Goal: Transaction & Acquisition: Purchase product/service

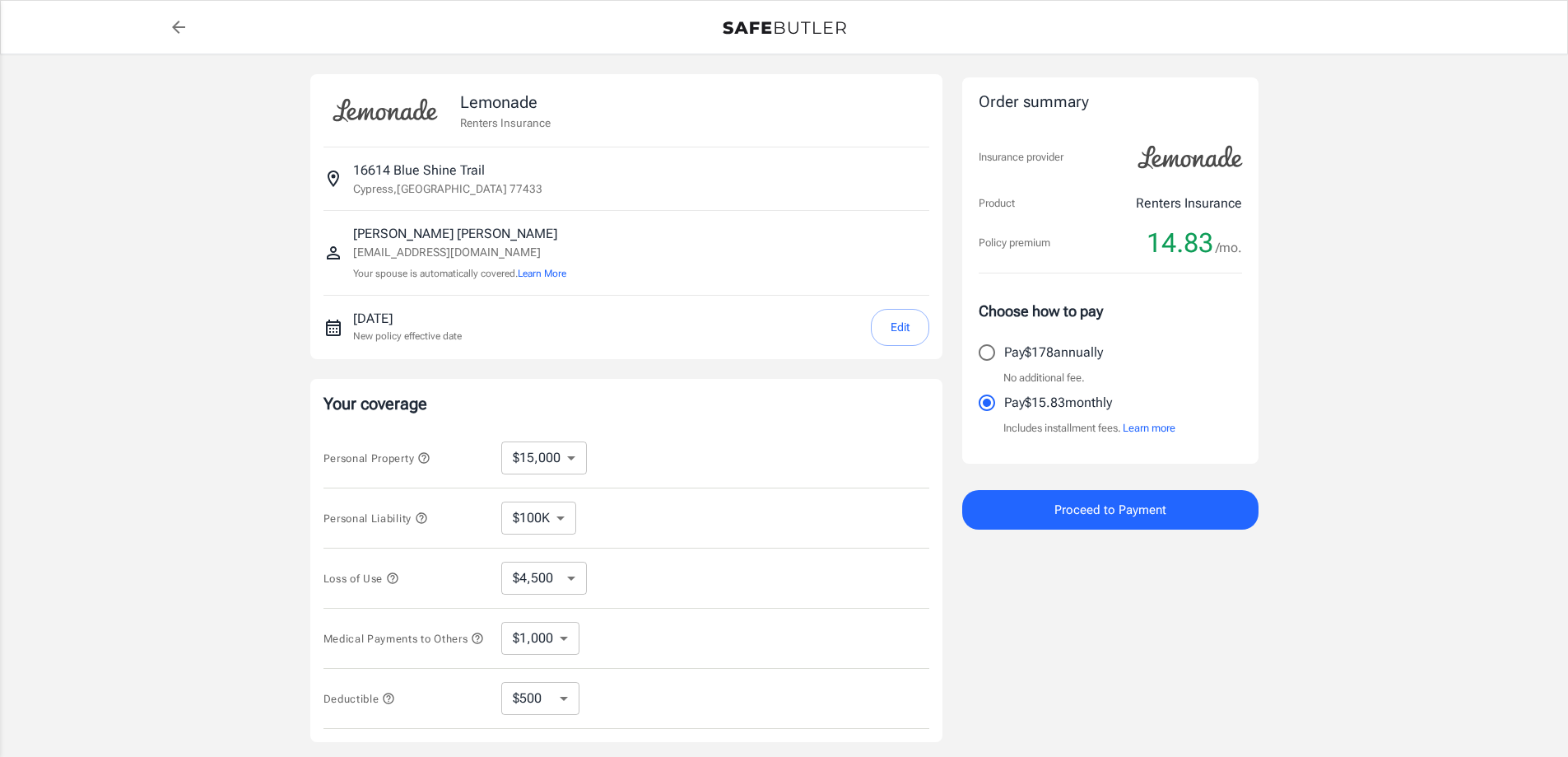
select select "15000"
select select "500"
click at [580, 462] on select "$10,000 $15,000 $20,000 $25,000 $30,000 $40,000 $50,000 $100K $150K $200K $250K" at bounding box center [544, 458] width 86 height 33
select select "20000"
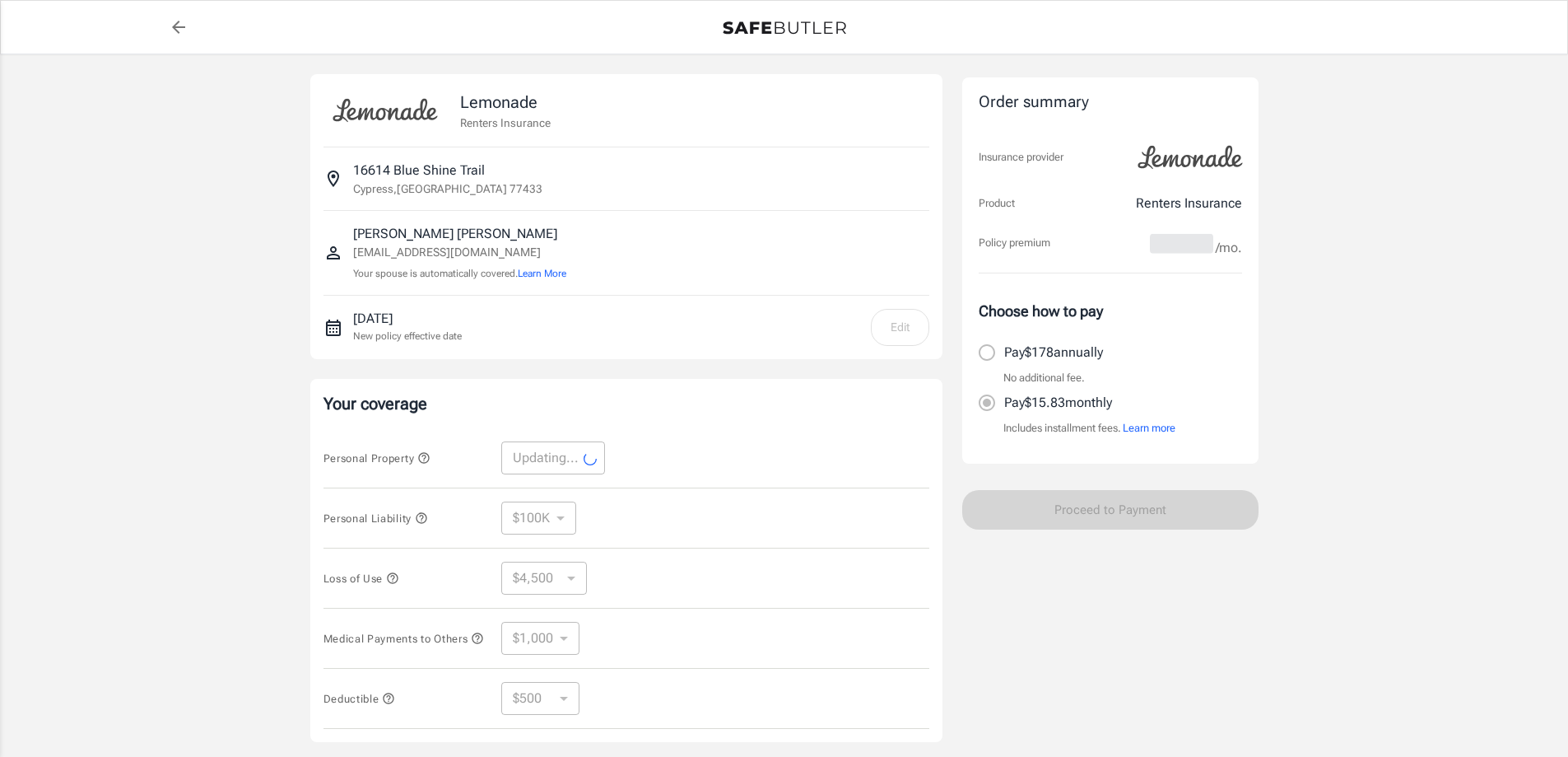
select select "20000"
select select "6000"
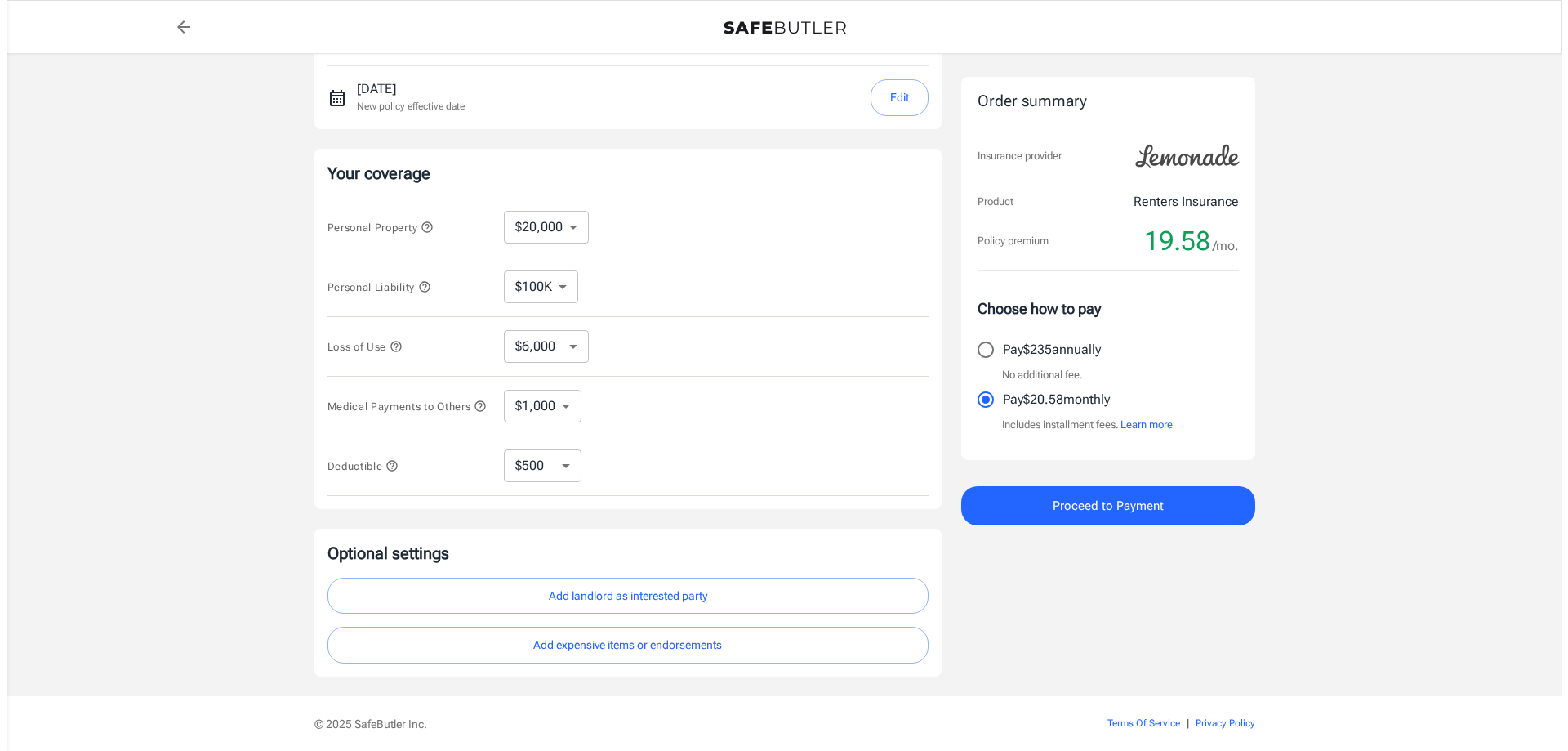
scroll to position [293, 0]
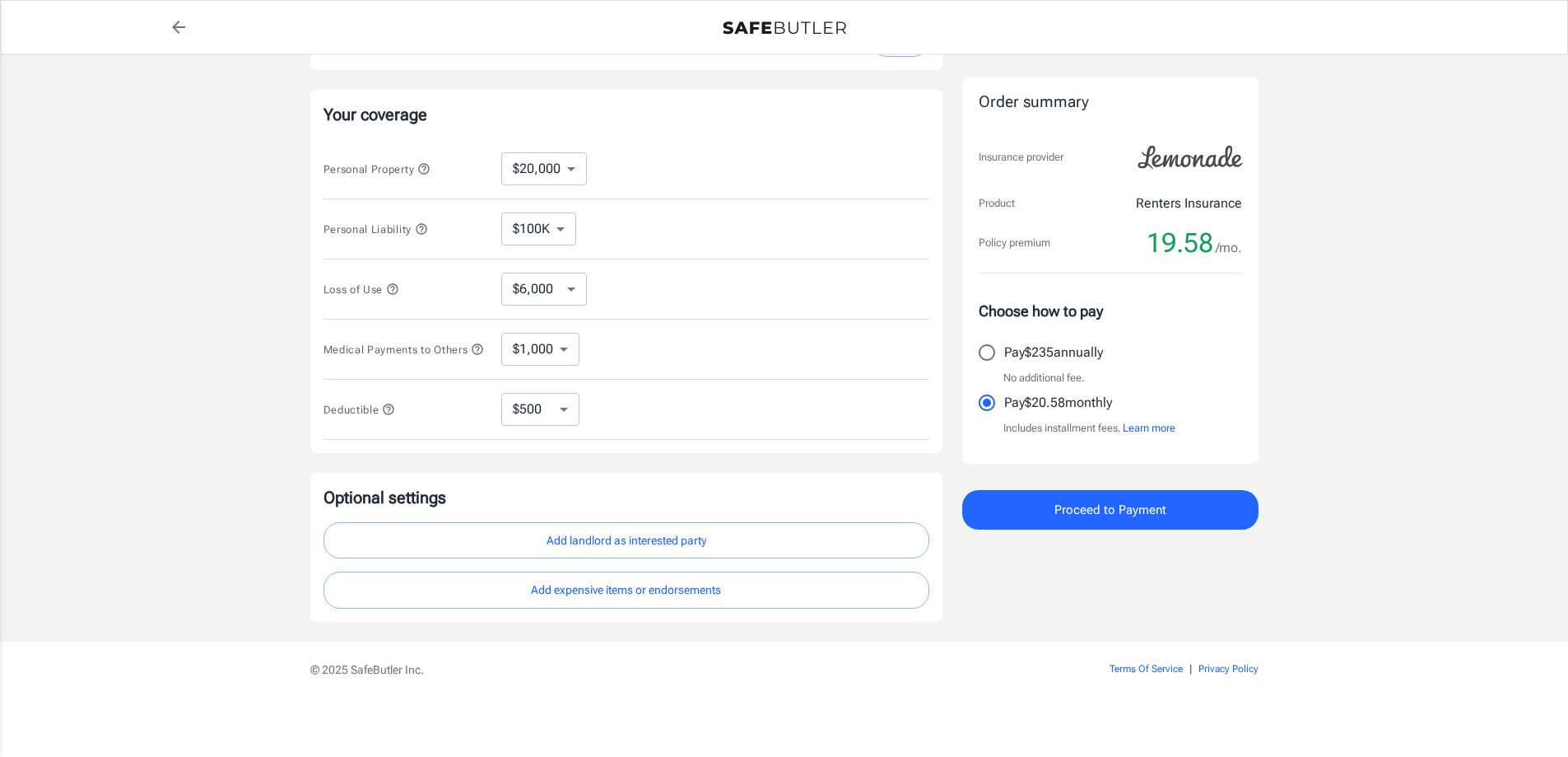
click at [667, 541] on button "Add landlord as interested party" at bounding box center [627, 541] width 606 height 37
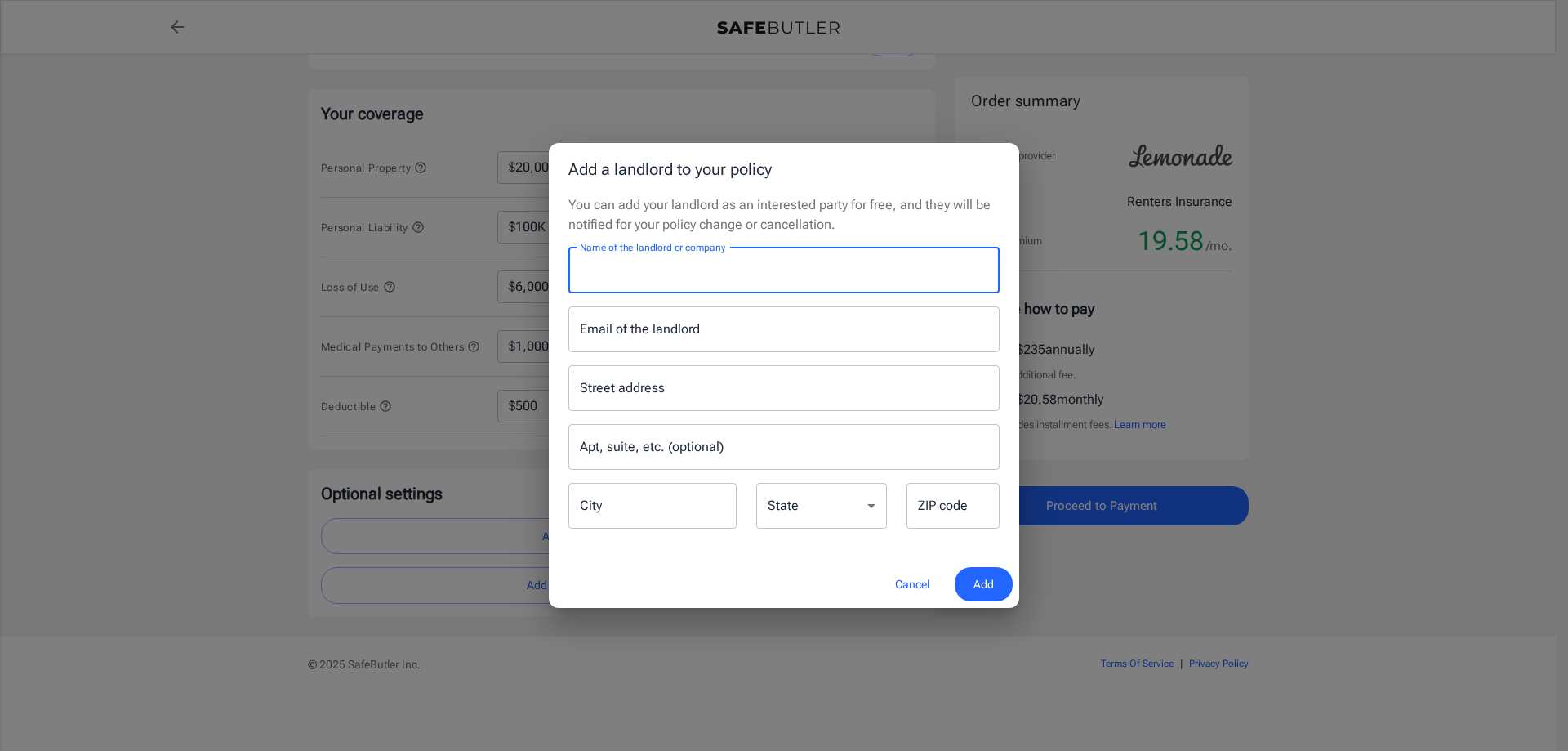
click at [729, 269] on input "Name of the landlord or company" at bounding box center [784, 270] width 431 height 46
type input "[PERSON_NAME][US_STATE]"
click at [982, 590] on span "Add" at bounding box center [983, 584] width 20 height 20
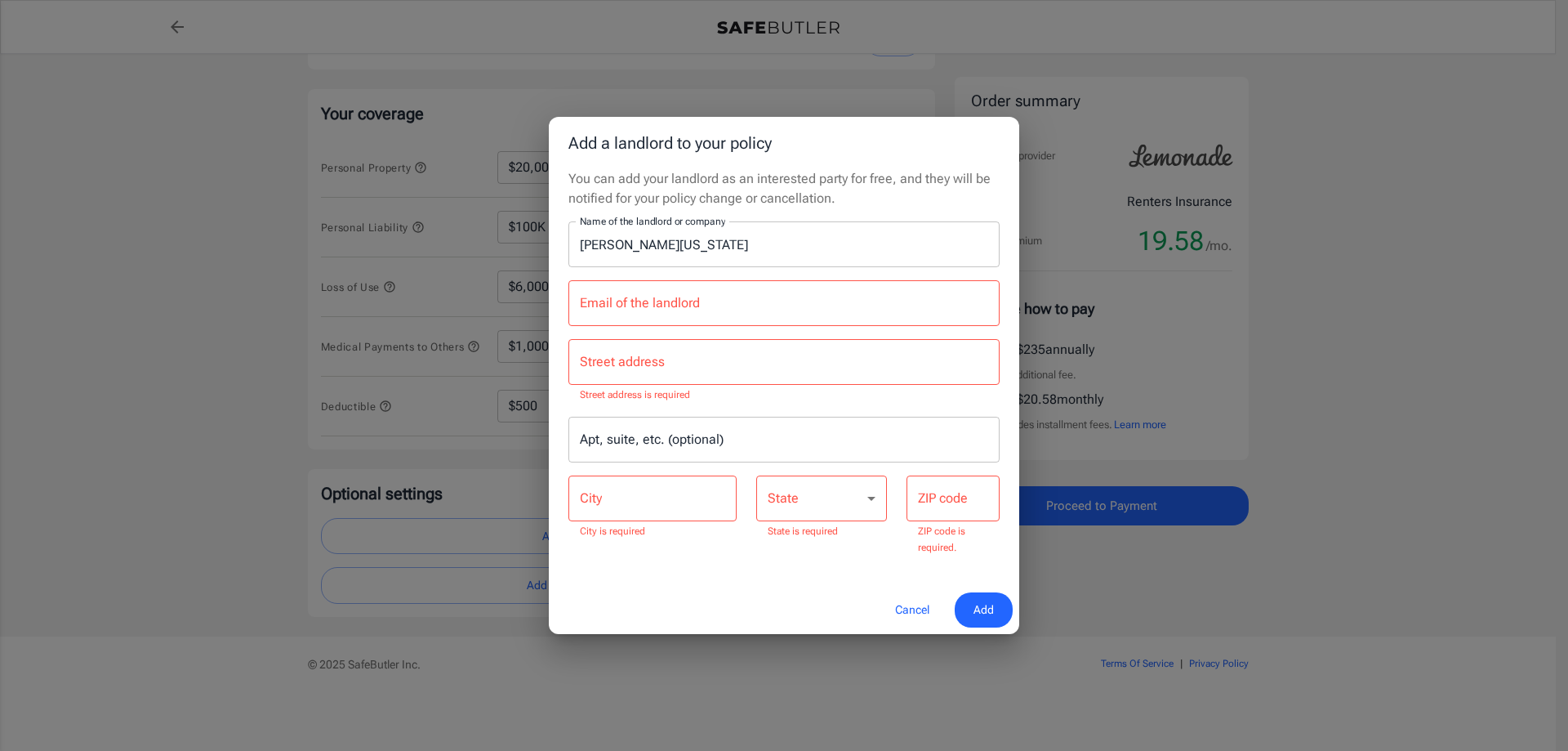
click at [897, 621] on button "Cancel" at bounding box center [912, 610] width 72 height 35
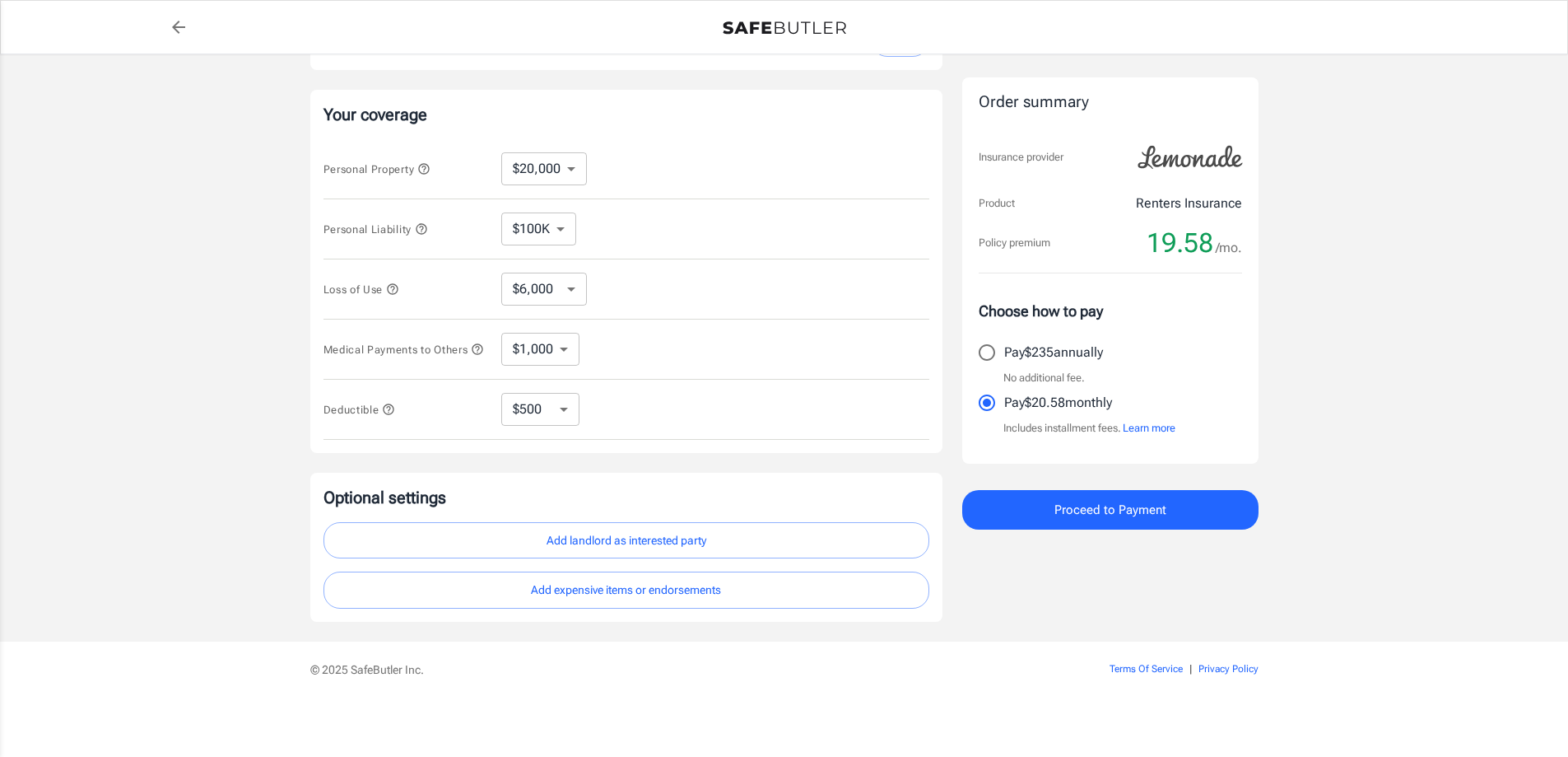
click at [1111, 521] on span "Proceed to Payment" at bounding box center [1110, 510] width 112 height 21
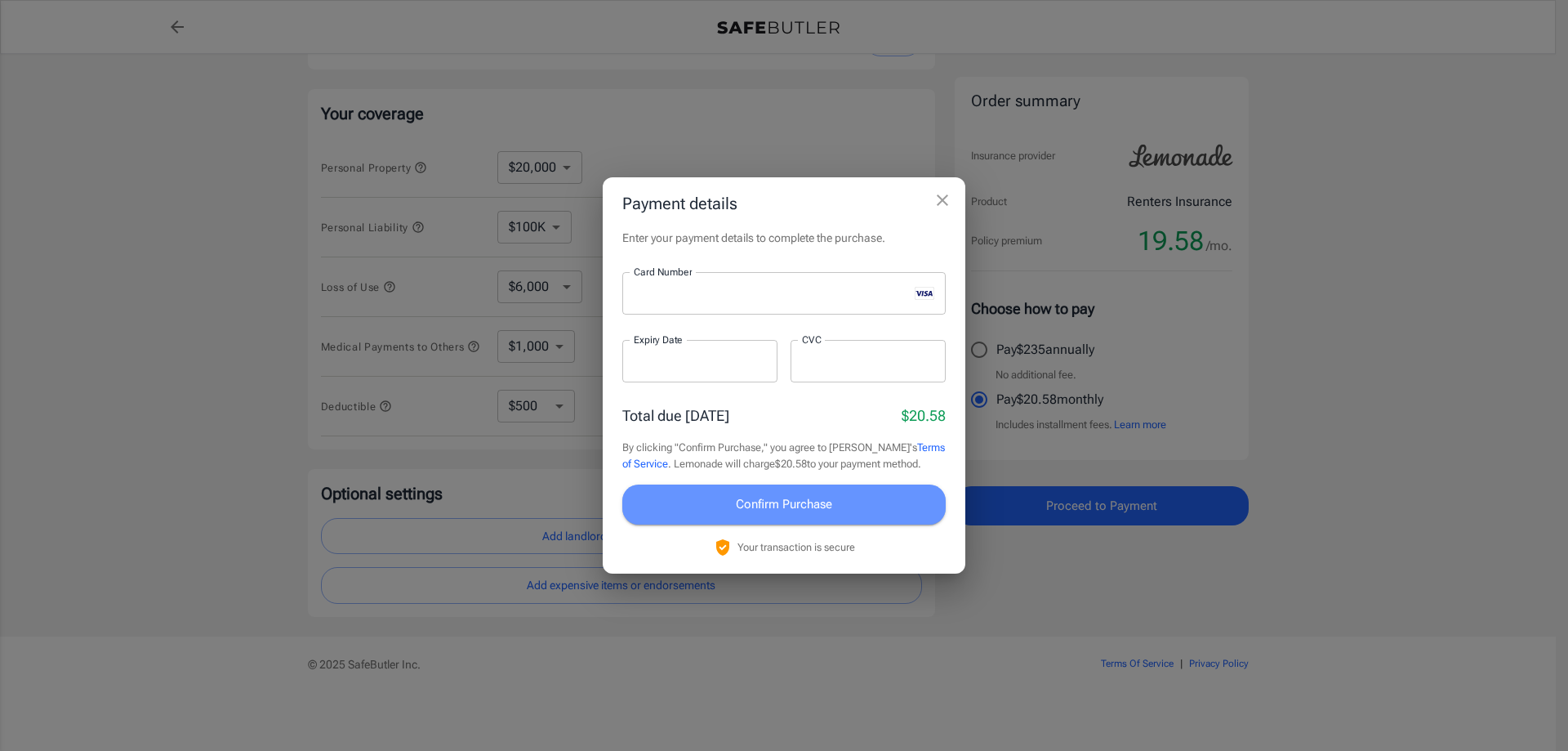
click at [845, 506] on button "Confirm Purchase" at bounding box center [784, 504] width 323 height 39
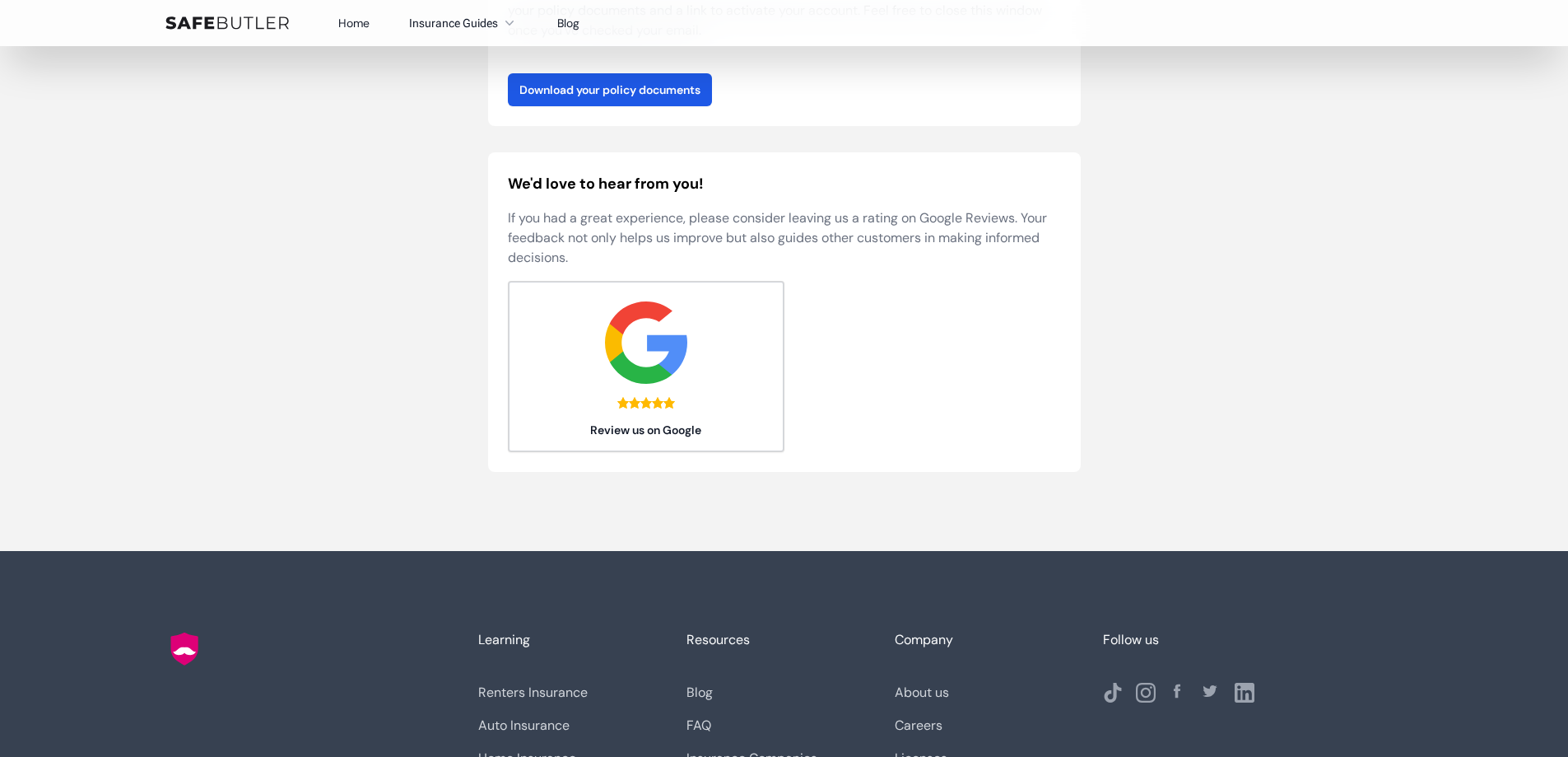
scroll to position [164, 0]
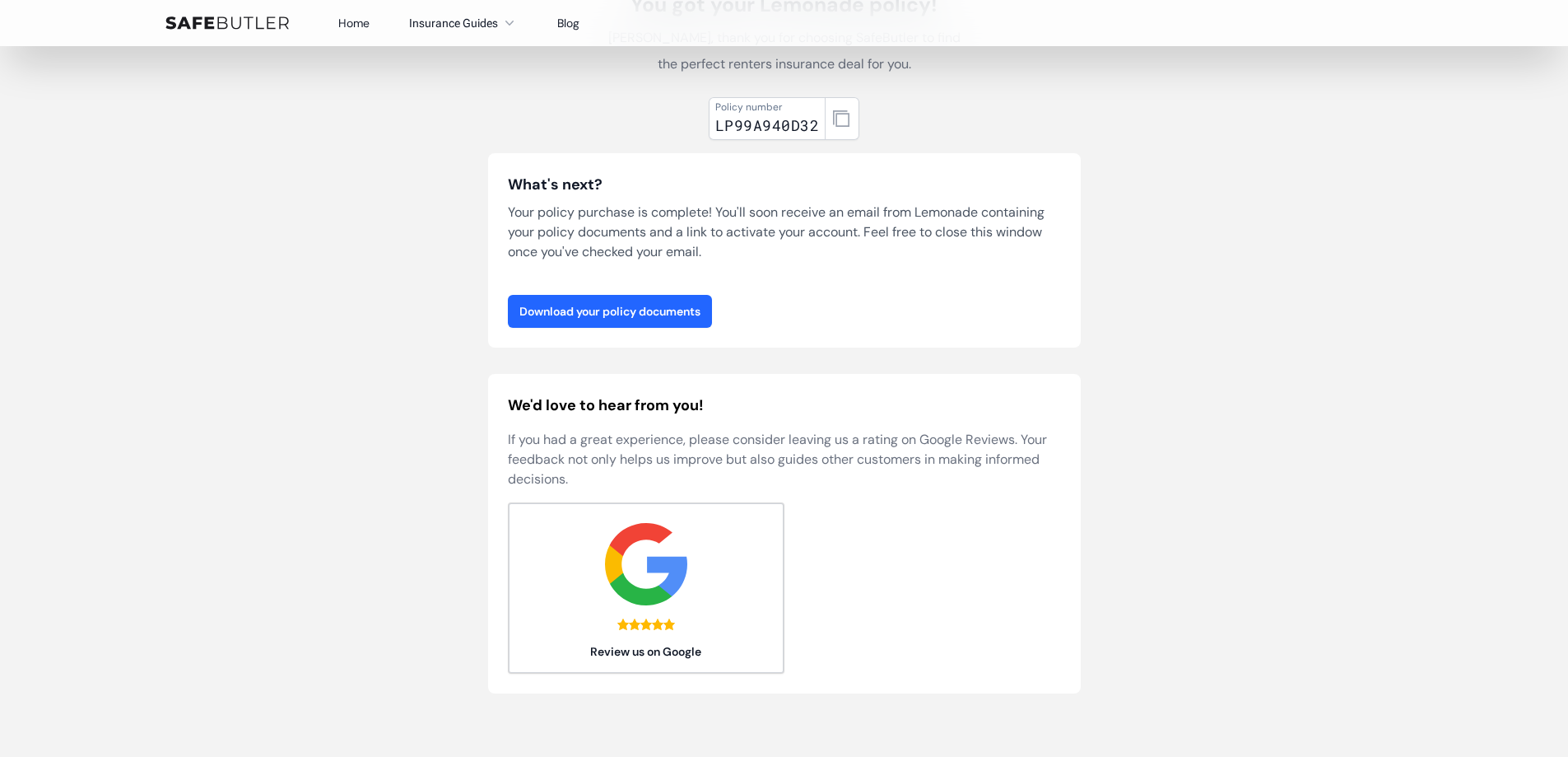
click at [559, 310] on link "Download your policy documents" at bounding box center [609, 311] width 204 height 33
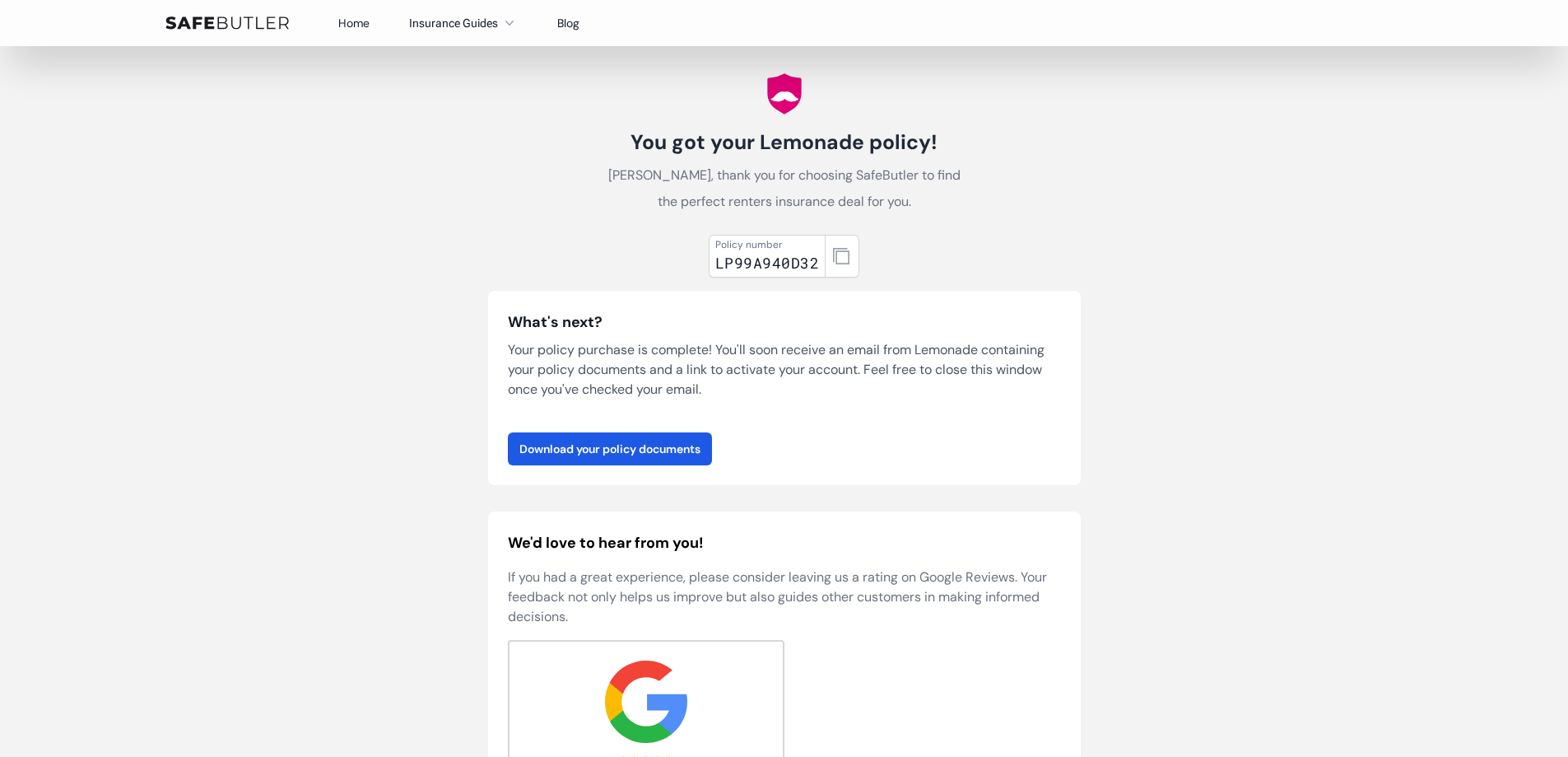
scroll to position [0, 0]
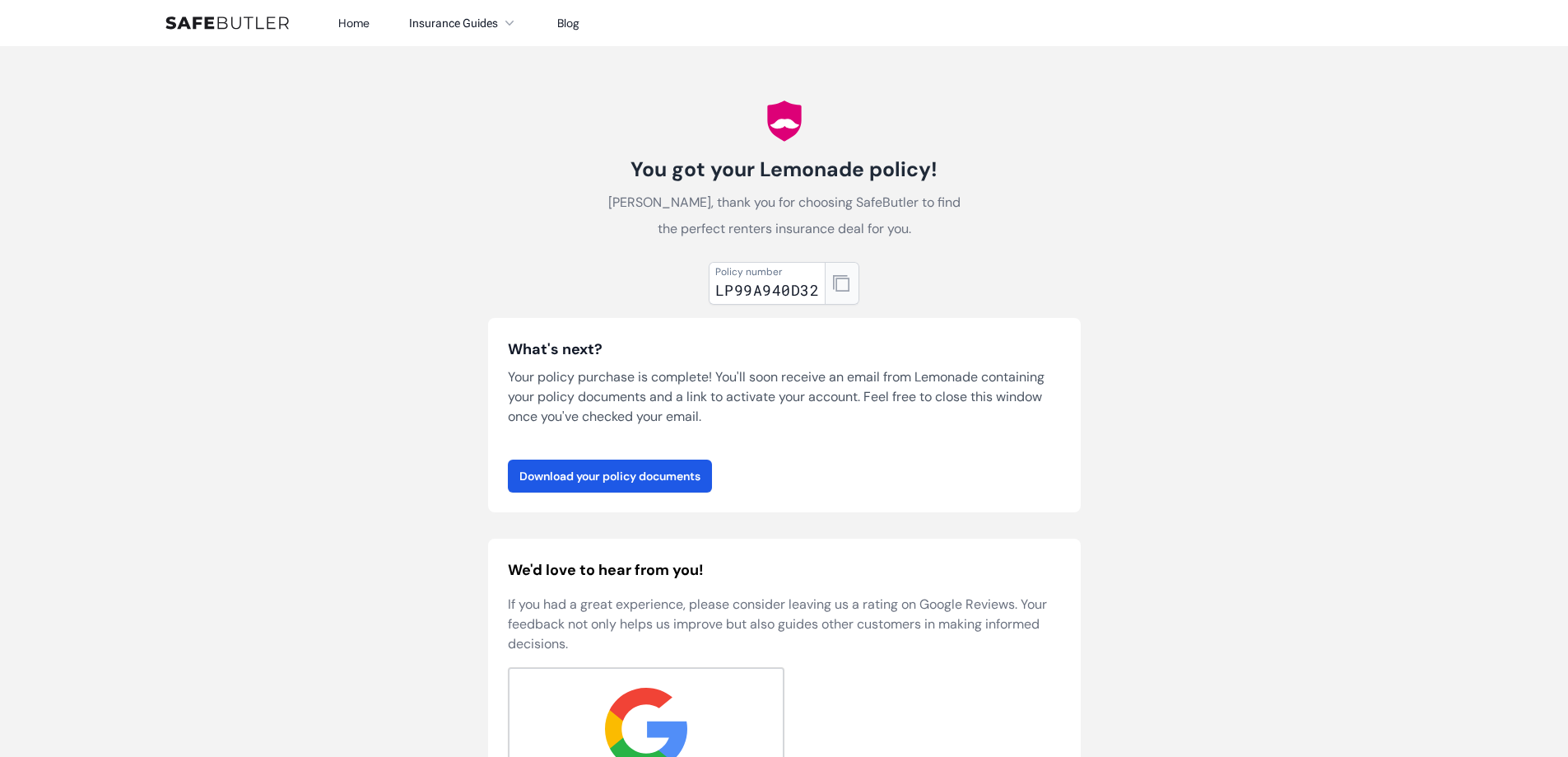
click at [841, 280] on icon "button" at bounding box center [842, 283] width 17 height 17
